Goal: Information Seeking & Learning: Understand process/instructions

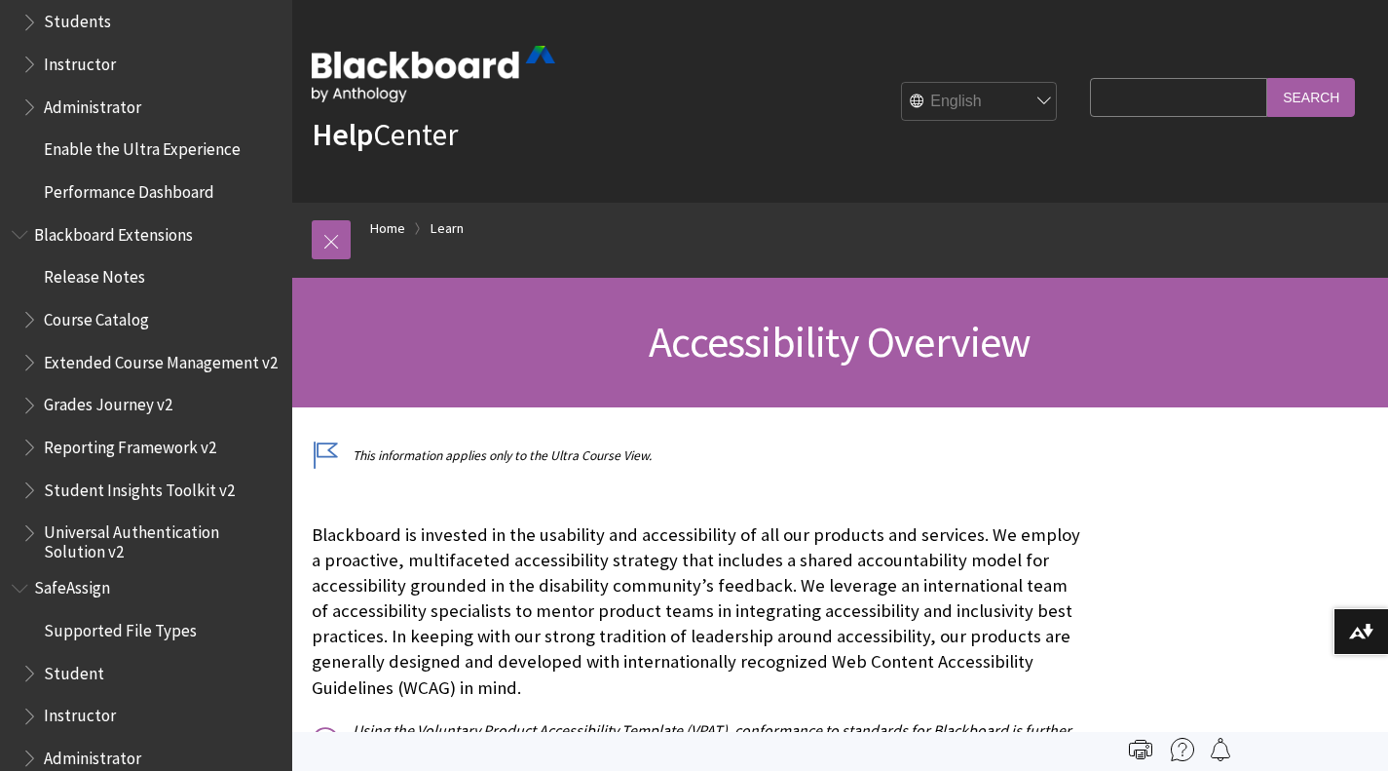
scroll to position [2023, 0]
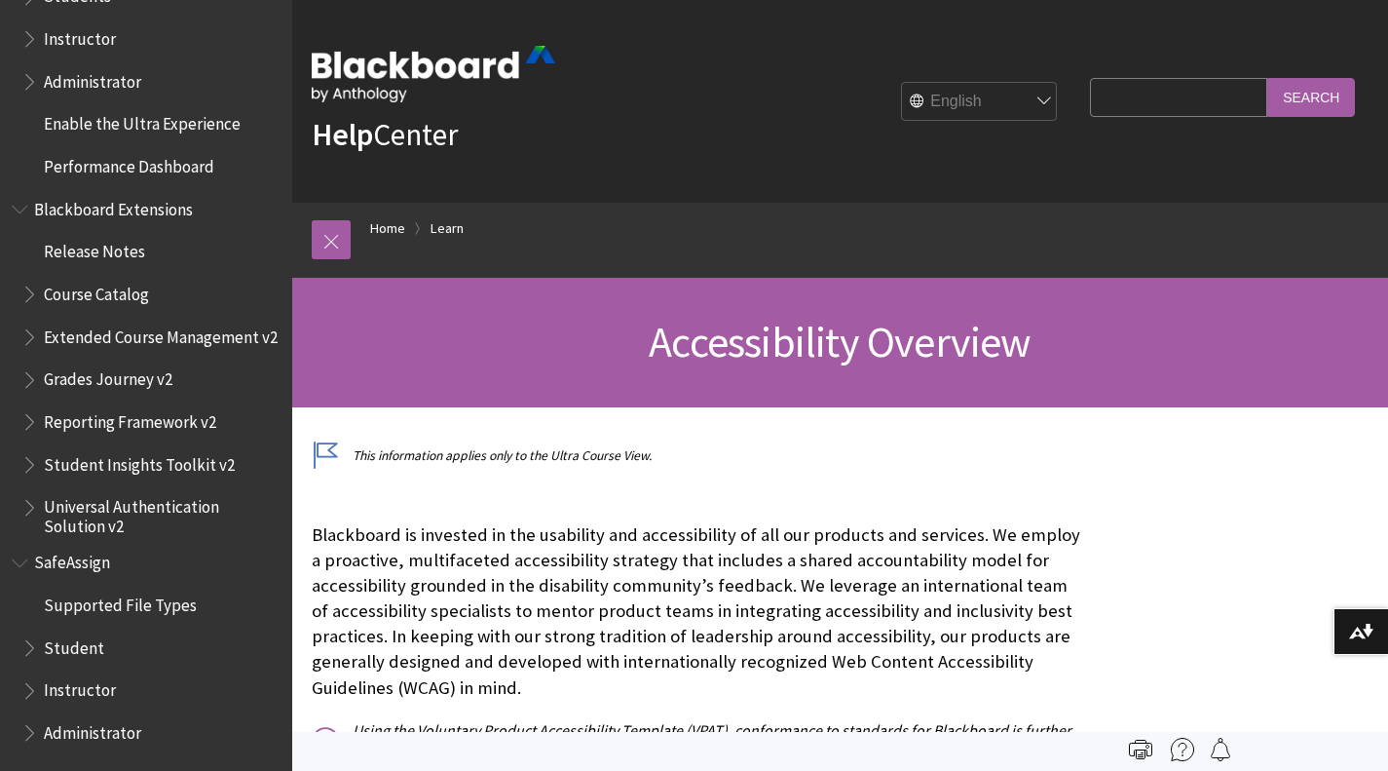
click at [73, 642] on span "Student" at bounding box center [74, 644] width 60 height 26
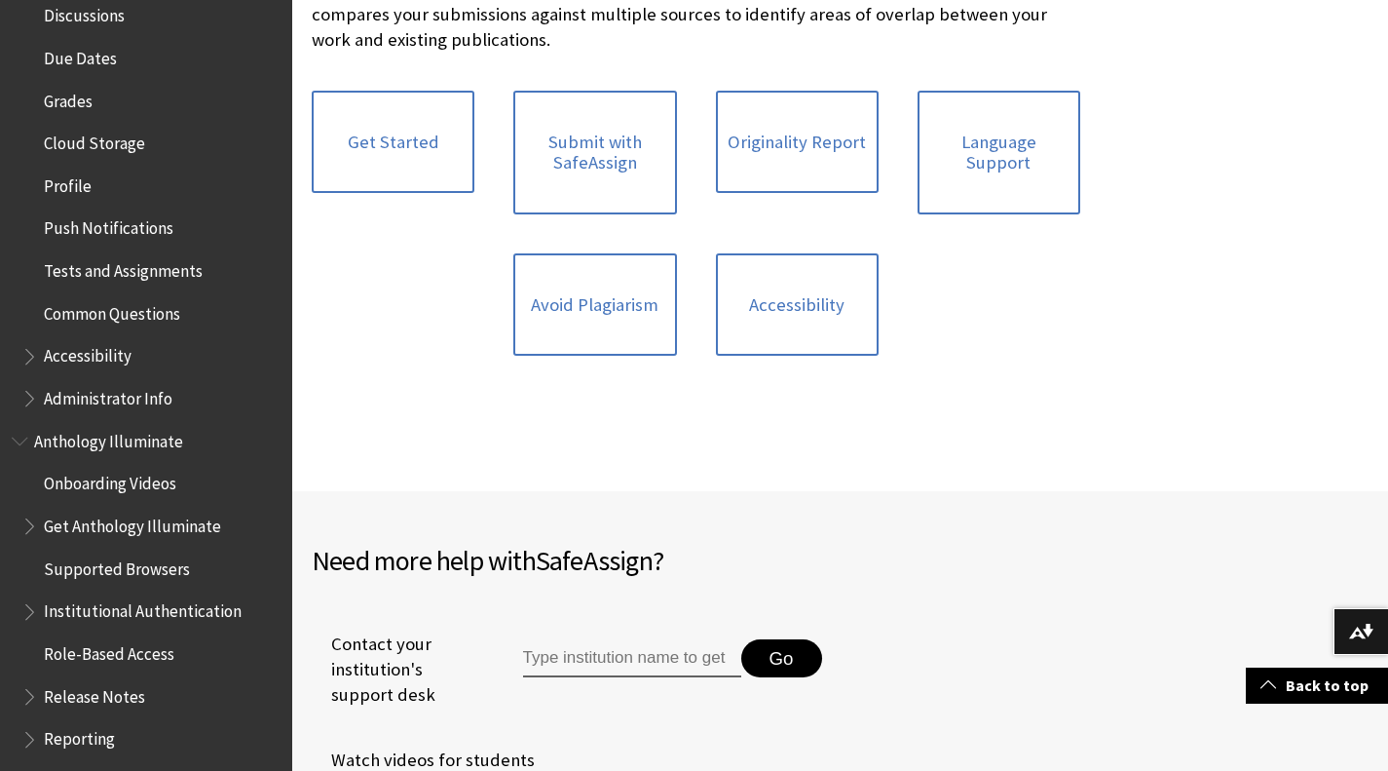
scroll to position [440, 0]
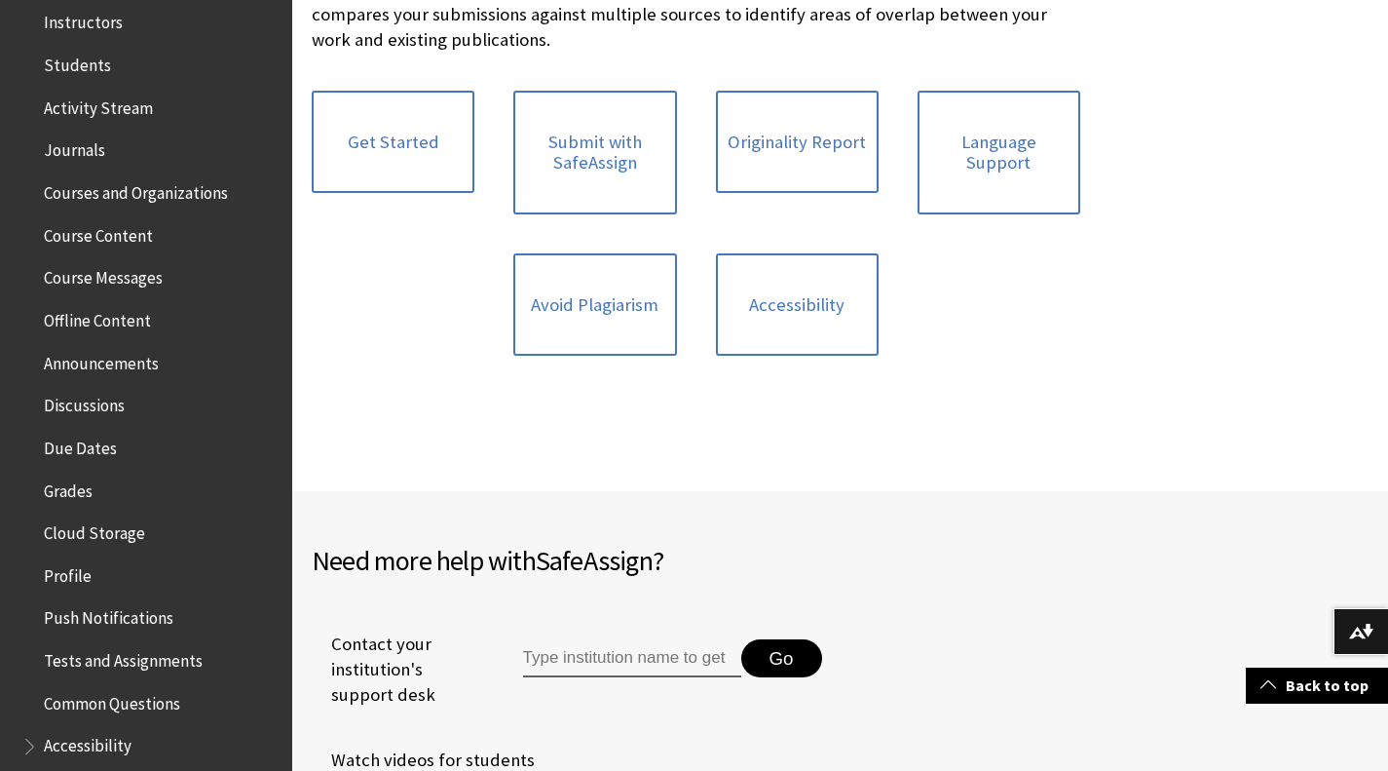
click at [75, 491] on span "Grades" at bounding box center [68, 487] width 49 height 26
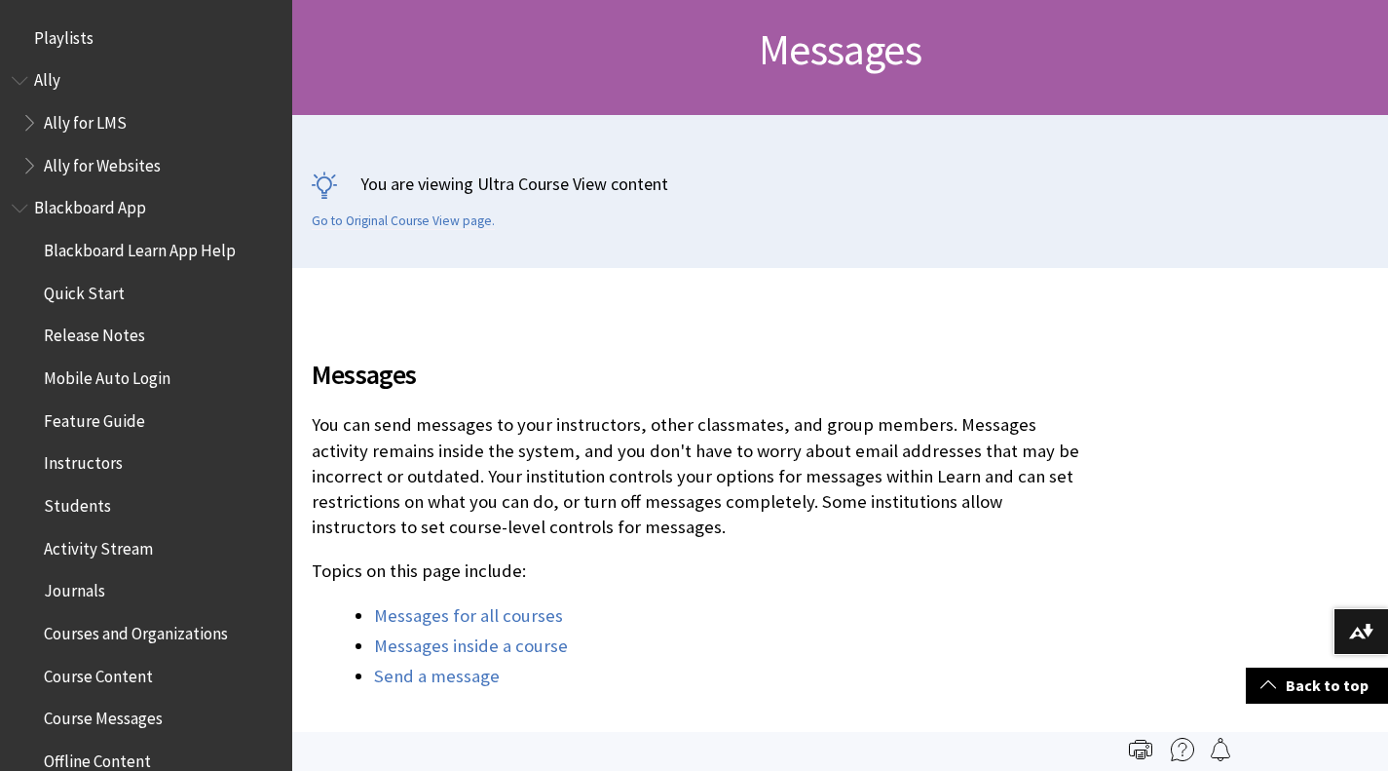
scroll to position [2868, 0]
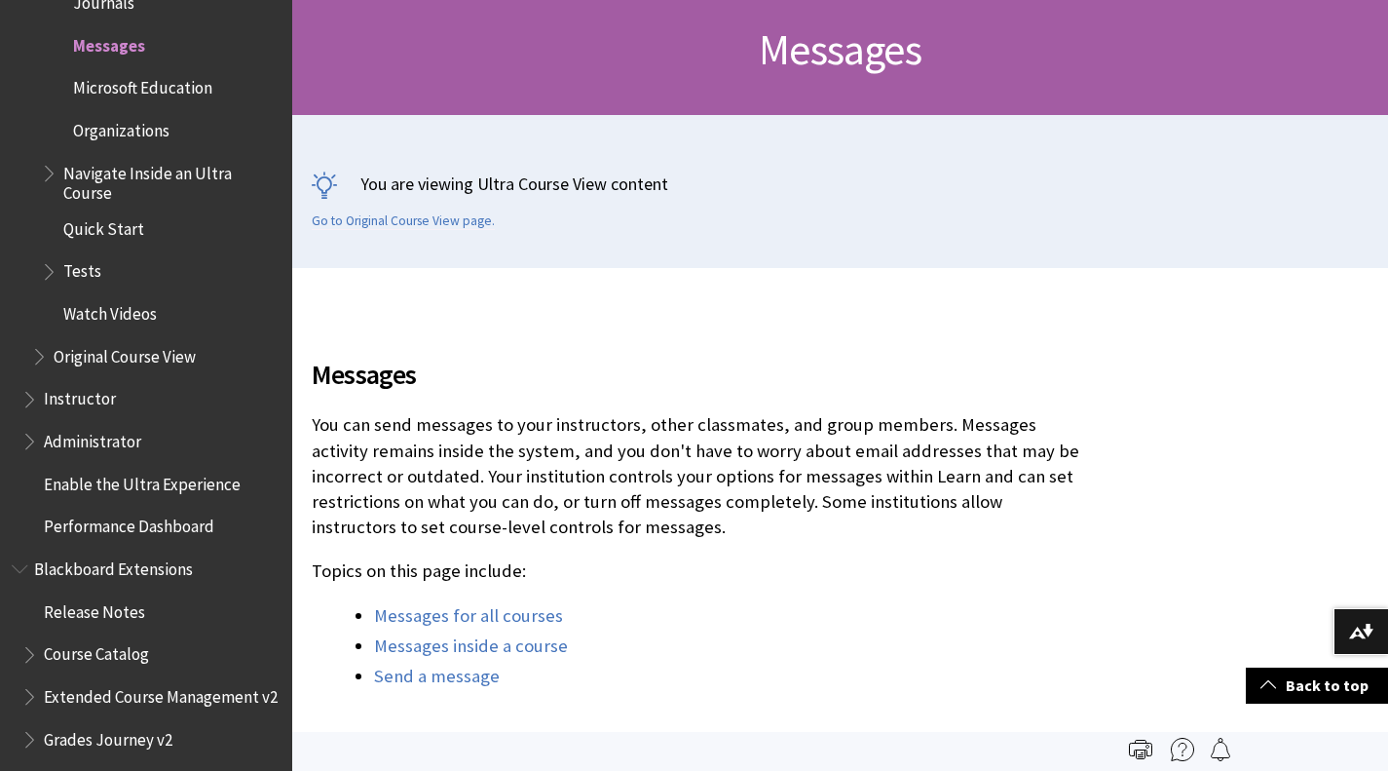
click at [467, 679] on link "Send a message" at bounding box center [437, 675] width 126 height 23
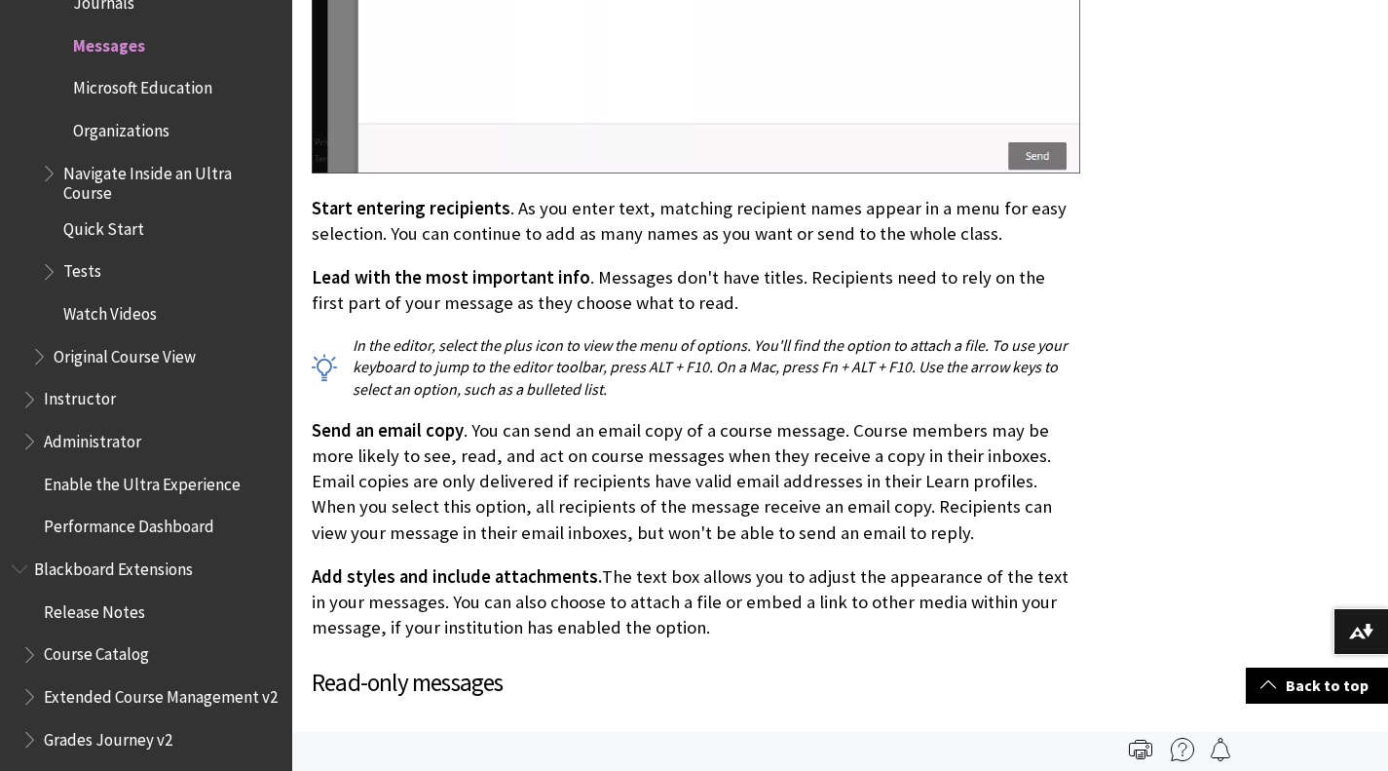
scroll to position [4828, 0]
